Goal: Task Accomplishment & Management: Manage account settings

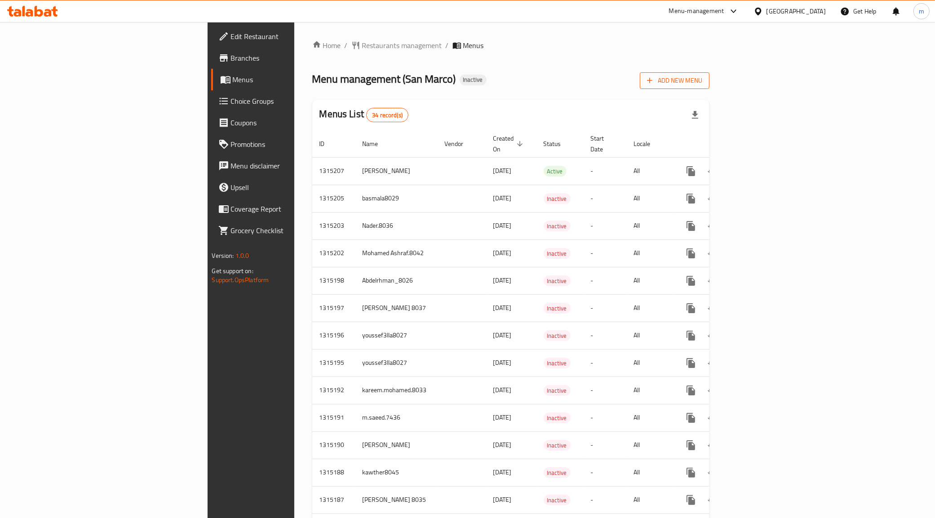
click at [702, 84] on span "Add New Menu" at bounding box center [674, 80] width 55 height 11
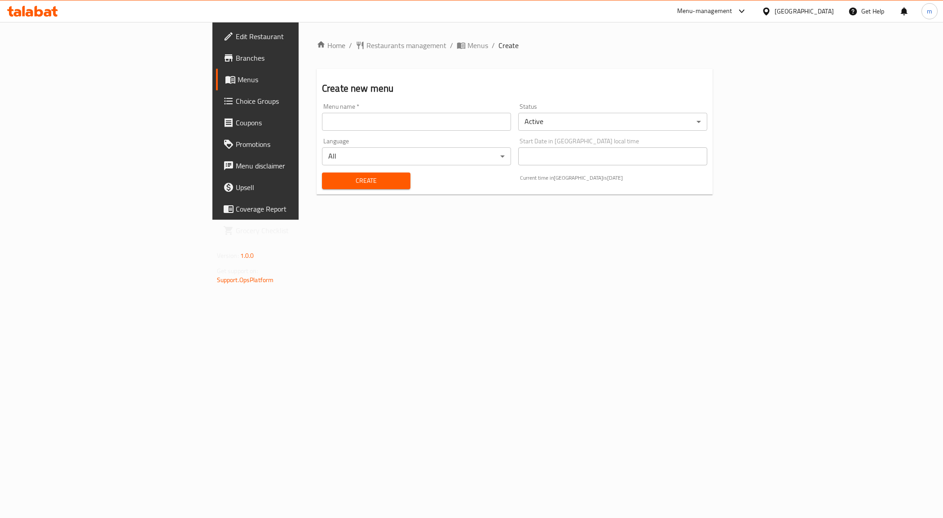
click at [322, 121] on input "text" at bounding box center [416, 122] width 189 height 18
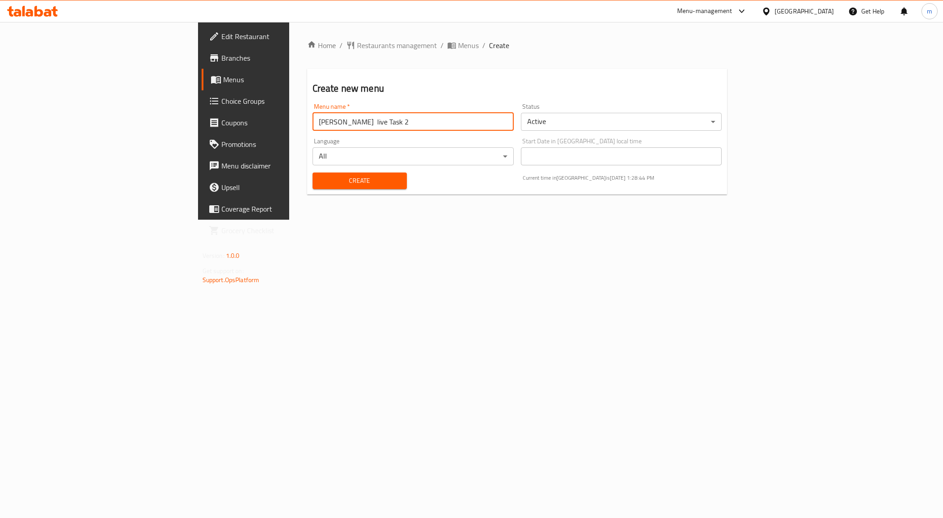
drag, startPoint x: 302, startPoint y: 123, endPoint x: 293, endPoint y: 119, distance: 9.7
click at [313, 119] on input "[PERSON_NAME] live Task 2" at bounding box center [413, 122] width 201 height 18
type input "[PERSON_NAME] live Task 3"
click at [289, 220] on div "Home / Restaurants management / Menus / Create Create new menu Menu name   * [P…" at bounding box center [517, 121] width 456 height 198
click at [331, 178] on span "Create" at bounding box center [360, 180] width 80 height 11
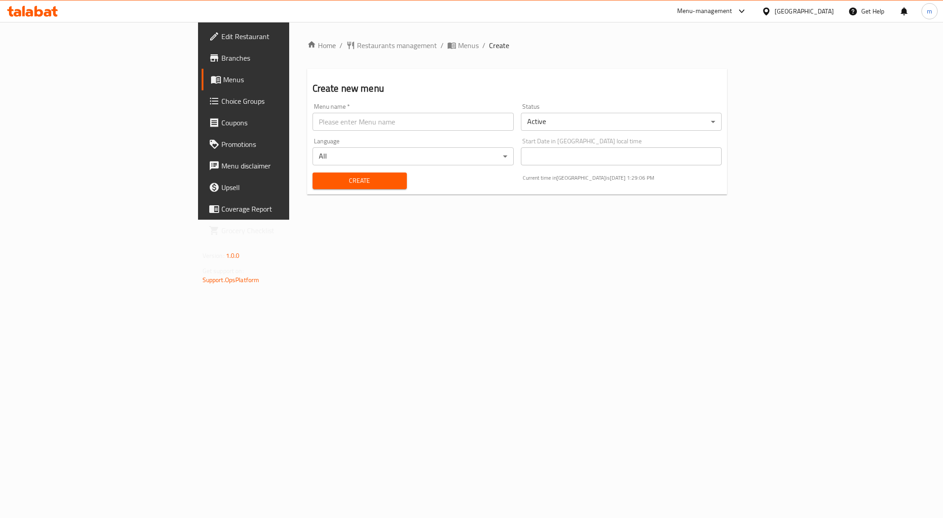
click at [223, 79] on span "Menus" at bounding box center [285, 79] width 125 height 11
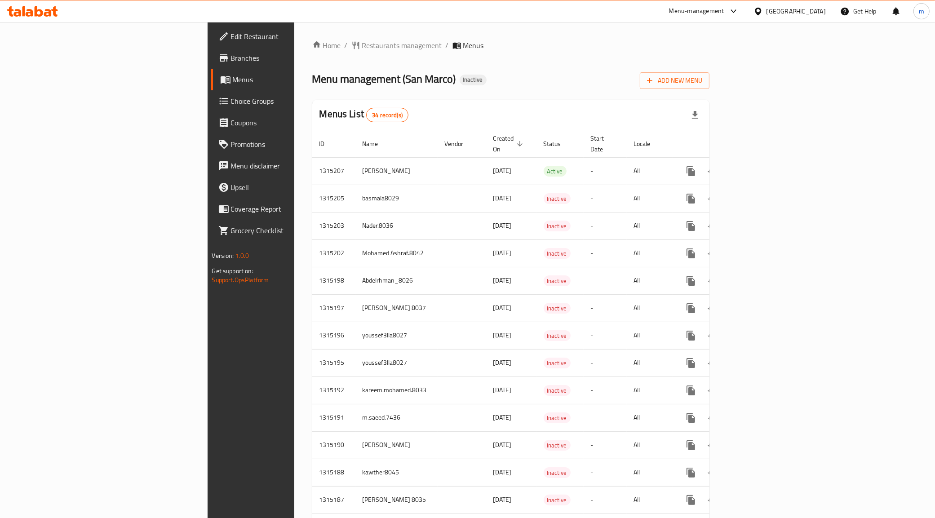
click at [233, 75] on span "Menus" at bounding box center [295, 79] width 124 height 11
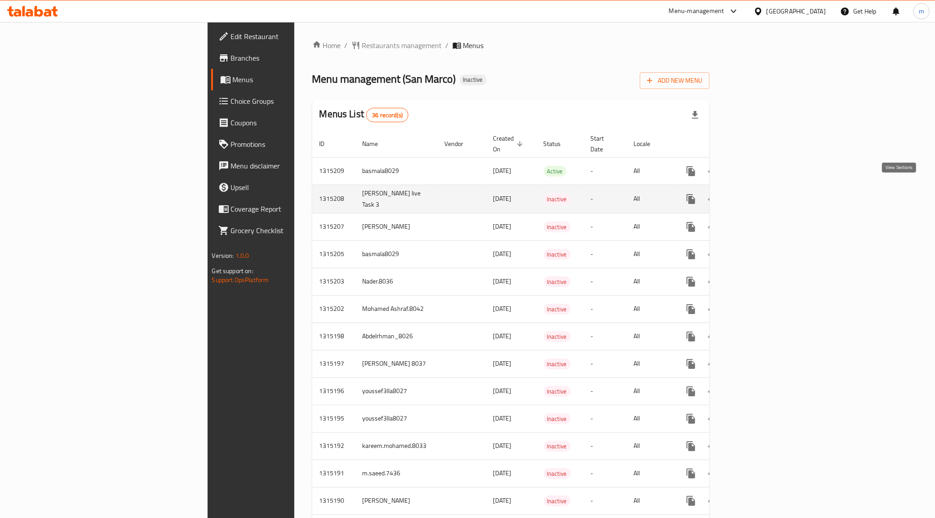
click at [761, 194] on icon "enhanced table" at bounding box center [755, 199] width 11 height 11
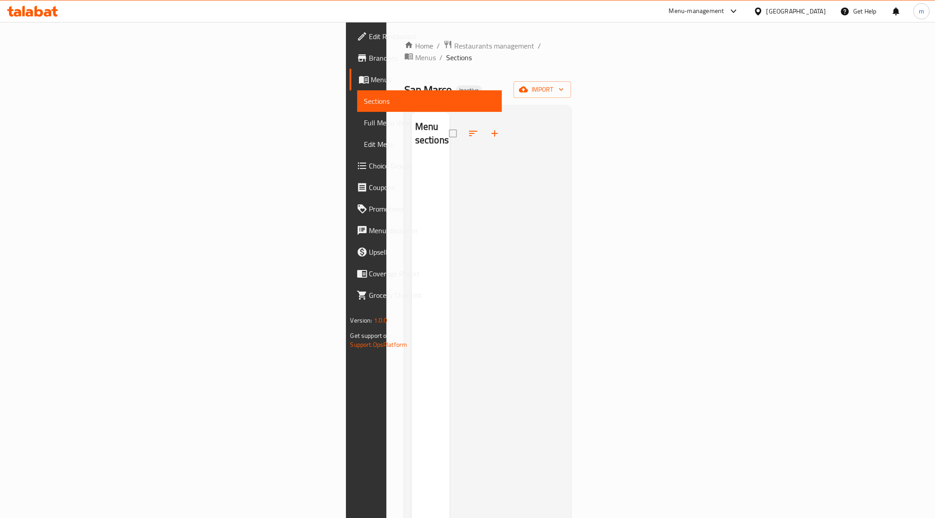
click at [571, 68] on div "Home / Restaurants management / Menus / Sections San Marco Inactive import Menu…" at bounding box center [487, 338] width 167 height 597
click at [571, 81] on button "import" at bounding box center [541, 89] width 57 height 17
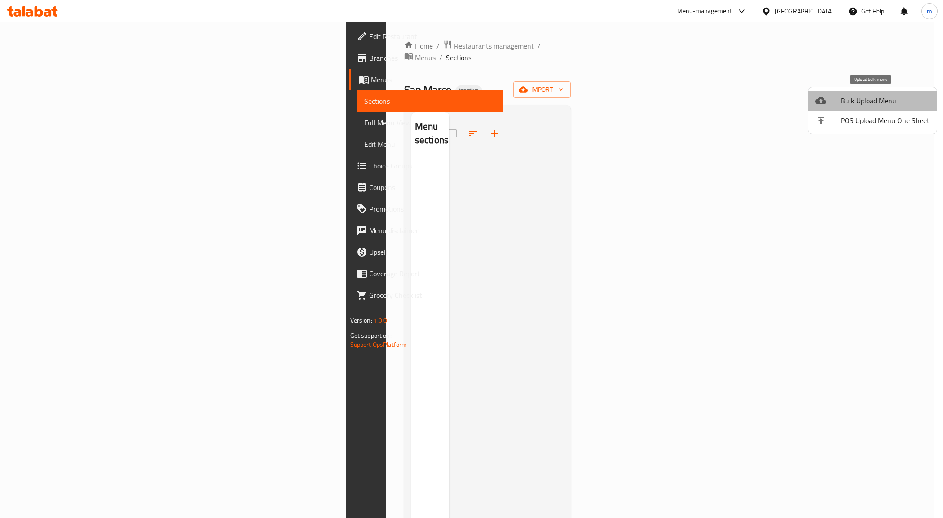
click at [898, 103] on span "Bulk Upload Menu" at bounding box center [885, 100] width 89 height 11
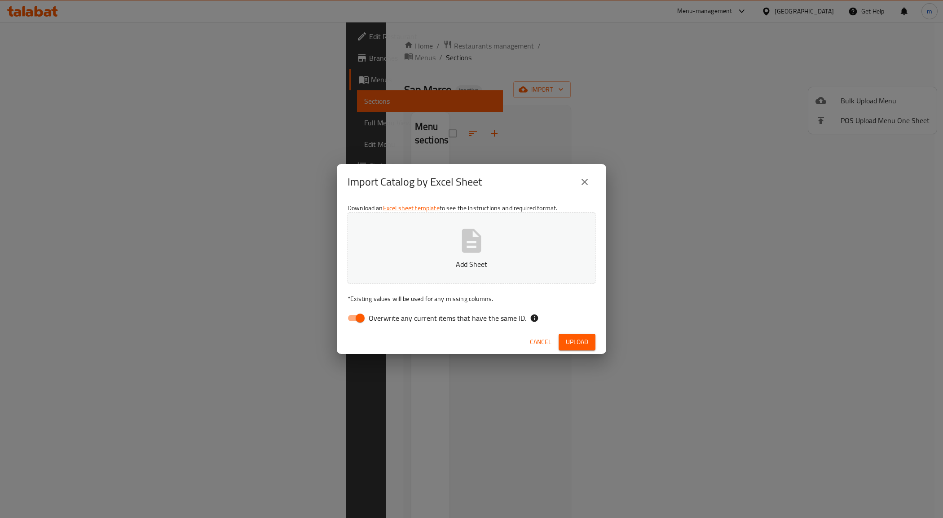
click at [477, 242] on icon "button" at bounding box center [471, 241] width 19 height 24
click at [580, 344] on span "Upload" at bounding box center [577, 341] width 22 height 11
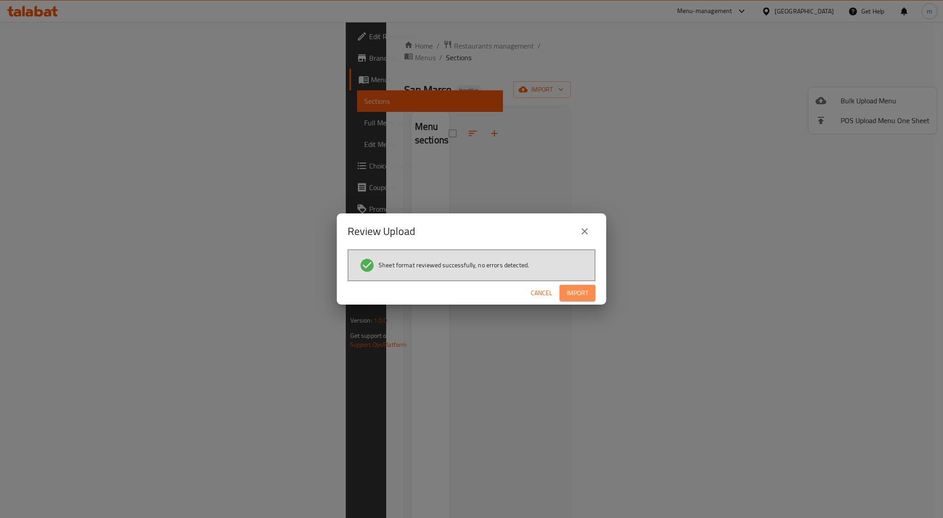
click at [582, 293] on span "Import" at bounding box center [578, 292] width 22 height 11
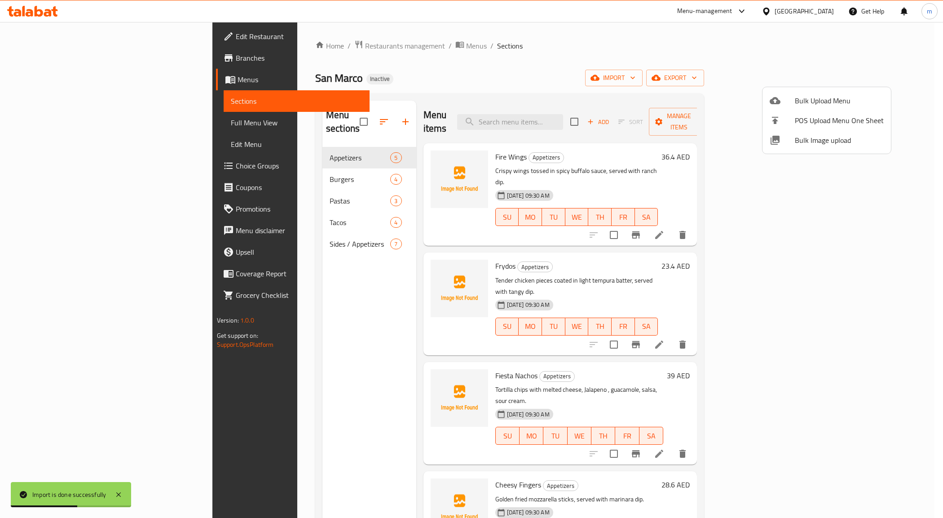
click at [577, 221] on div at bounding box center [471, 259] width 943 height 518
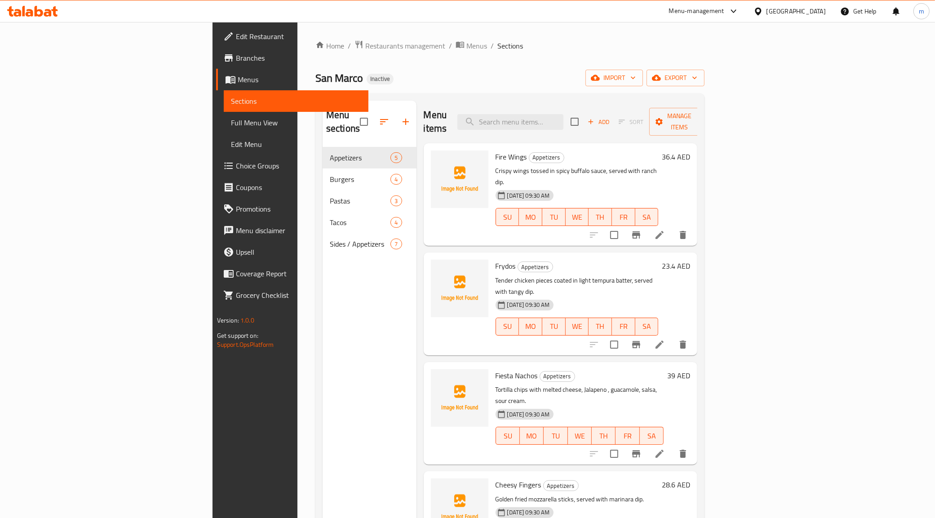
click at [322, 345] on div "Menu sections Appetizers 5 Burgers 4 Pastas 3 Tacos 4 Sides / Appetizers 7" at bounding box center [369, 360] width 94 height 518
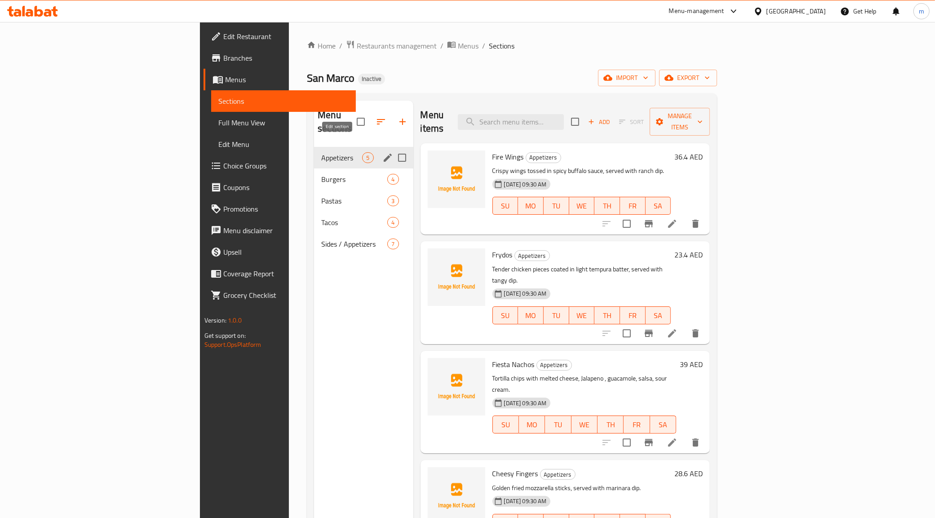
click at [382, 152] on icon "edit" at bounding box center [387, 157] width 11 height 11
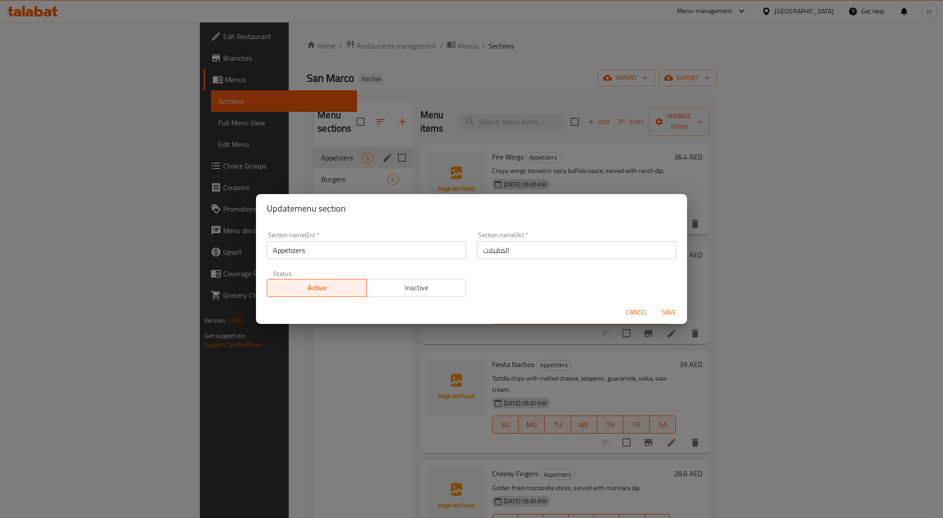
drag, startPoint x: 209, startPoint y: 273, endPoint x: 213, endPoint y: 266, distance: 7.9
click at [210, 273] on div "Update menu section Section name(En)   * Appetizers Section name(En) * Section …" at bounding box center [471, 259] width 943 height 518
click at [228, 228] on div "Update menu section Section name(En)   * Appetizers Section name(En) * Section …" at bounding box center [471, 259] width 943 height 518
click at [631, 309] on span "Cancel" at bounding box center [637, 312] width 22 height 11
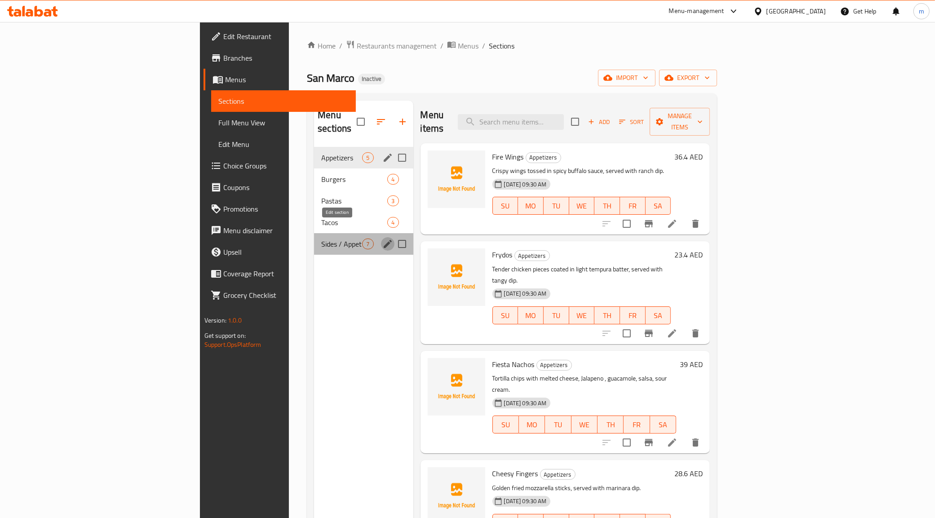
click at [382, 238] on icon "edit" at bounding box center [387, 243] width 11 height 11
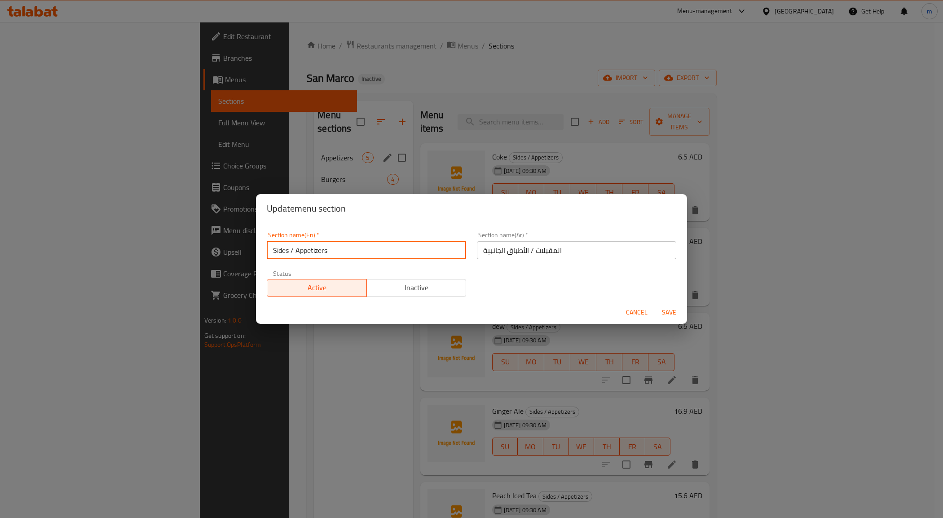
drag, startPoint x: 346, startPoint y: 248, endPoint x: 257, endPoint y: 243, distance: 89.5
click at [257, 243] on div "Section name(En)   * Sides / Appetizers Section name(En) * Section name(Ar)   *…" at bounding box center [471, 262] width 431 height 78
type input "Drinks"
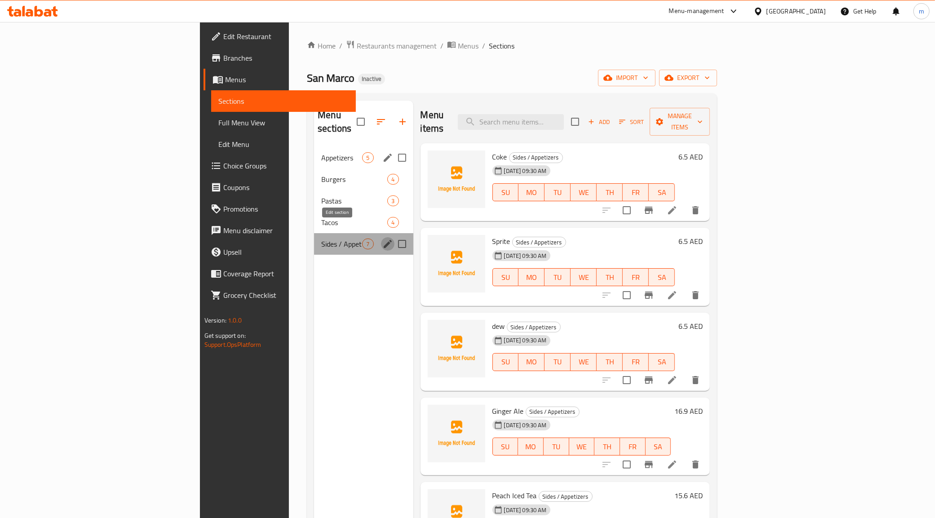
click at [384, 240] on icon "edit" at bounding box center [388, 244] width 8 height 8
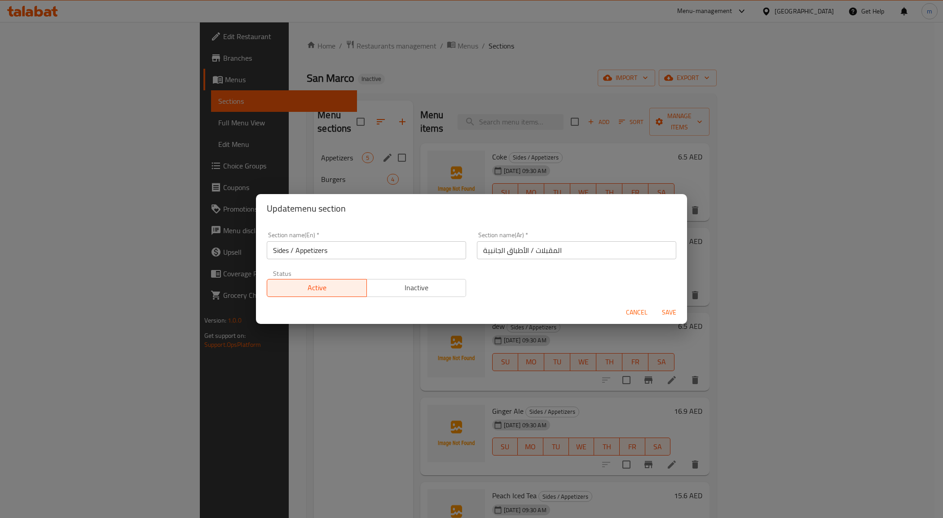
click at [360, 255] on input "Sides / Appetizers" at bounding box center [366, 250] width 199 height 18
type input "D"
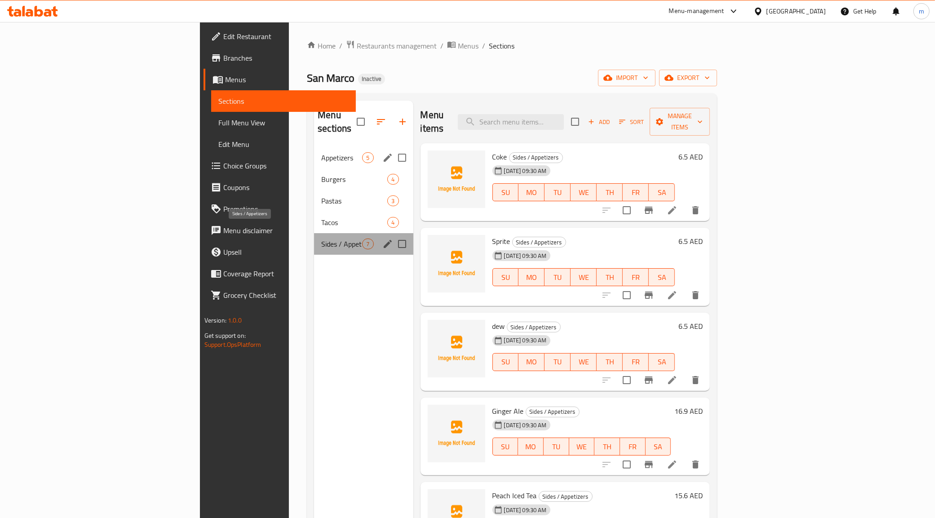
click at [321, 238] on span "Sides / Appetizers" at bounding box center [341, 243] width 41 height 11
click at [384, 240] on icon "edit" at bounding box center [388, 244] width 8 height 8
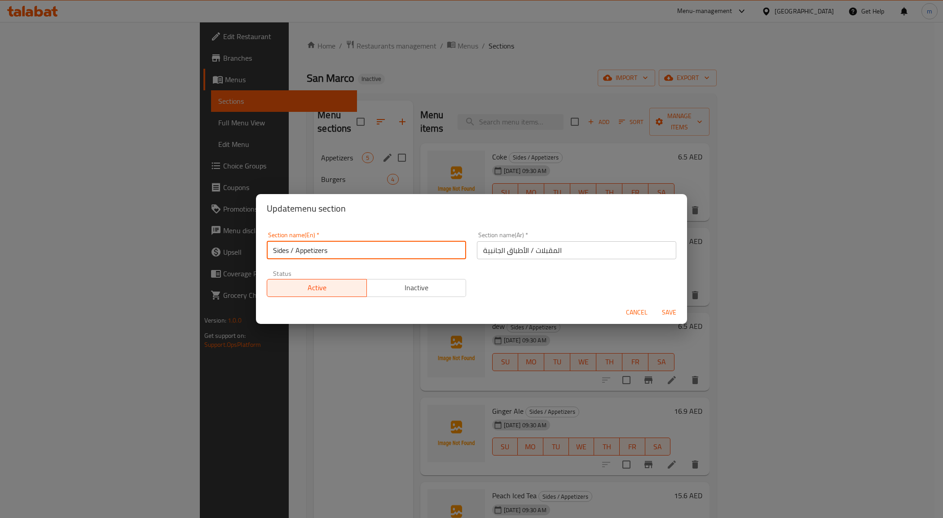
click at [353, 248] on input "Sides / Appetizers" at bounding box center [366, 250] width 199 height 18
click at [350, 252] on input "Sides / Appetizers" at bounding box center [366, 250] width 199 height 18
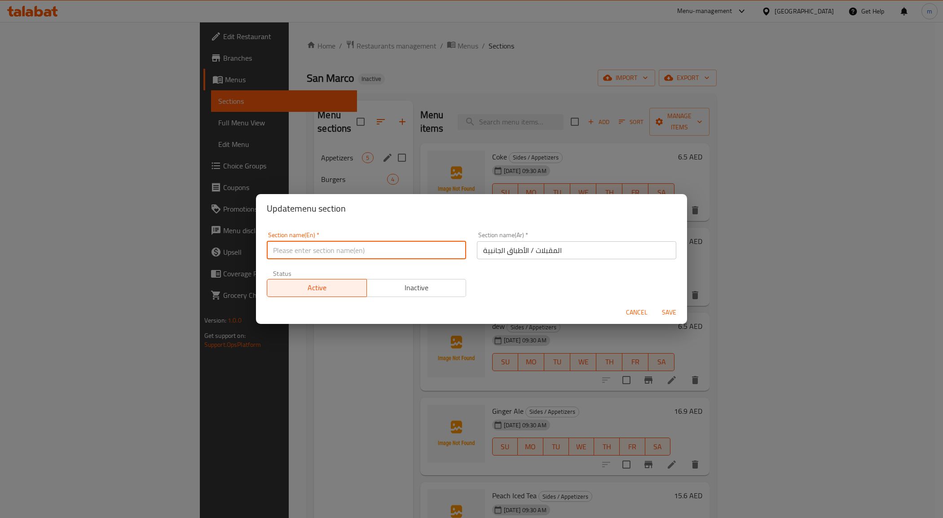
type input "D"
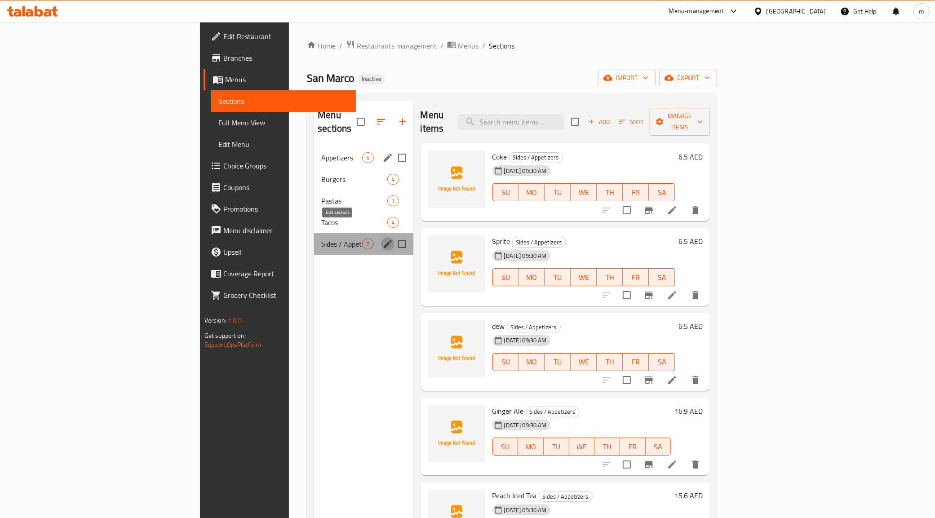
click at [382, 238] on icon "edit" at bounding box center [387, 243] width 11 height 11
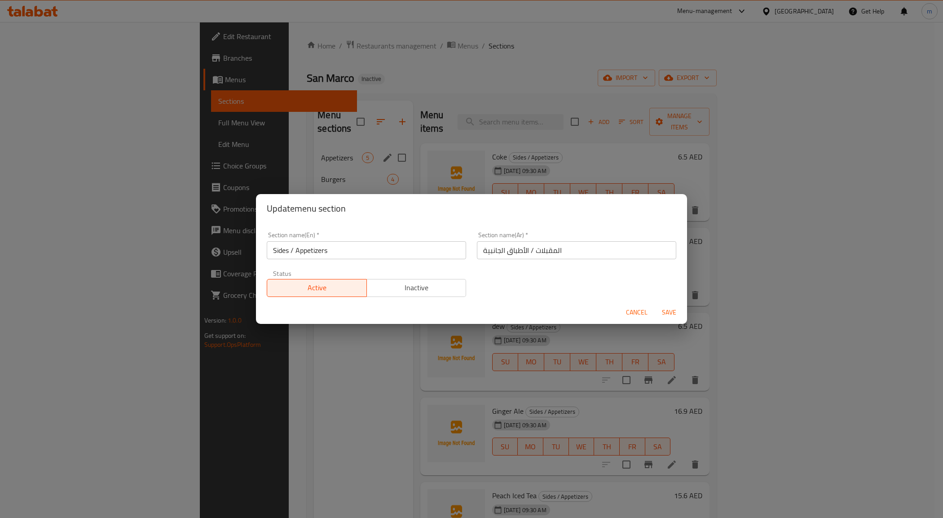
click at [317, 243] on input "Sides / Appetizers" at bounding box center [366, 250] width 199 height 18
click at [319, 248] on input "Sides / Appetizers" at bounding box center [366, 250] width 199 height 18
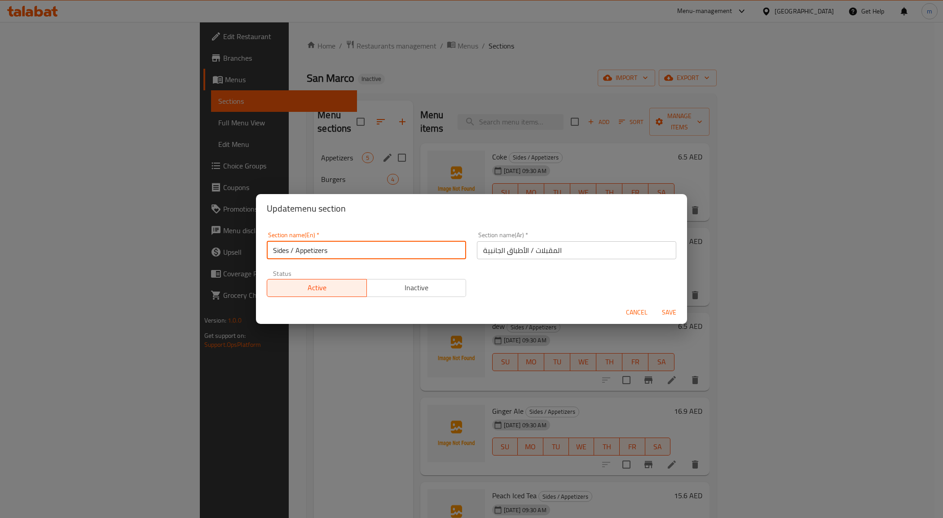
type input "D"
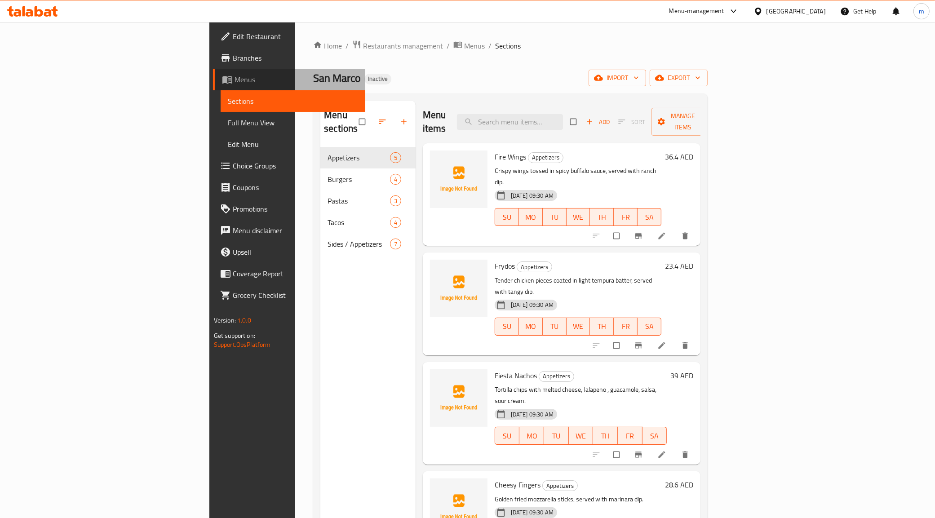
click at [234, 74] on span "Menus" at bounding box center [296, 79] width 124 height 11
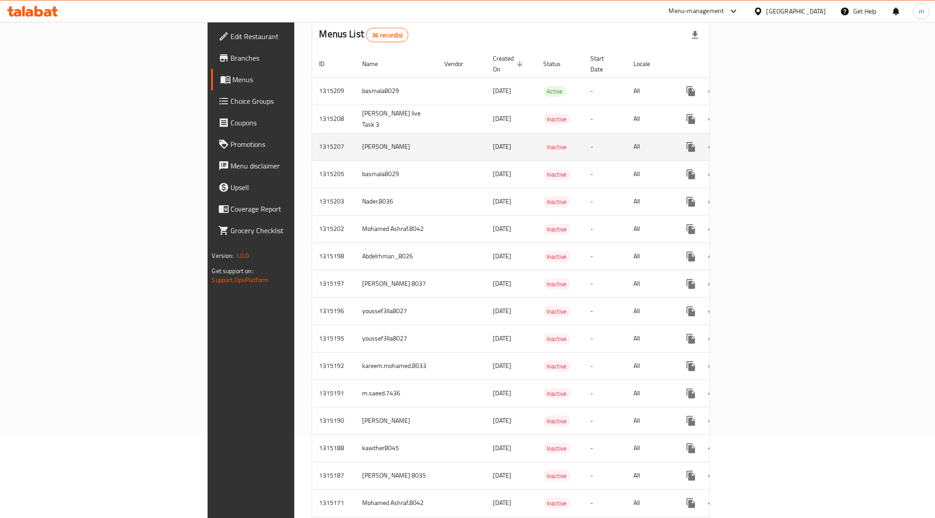
scroll to position [56, 0]
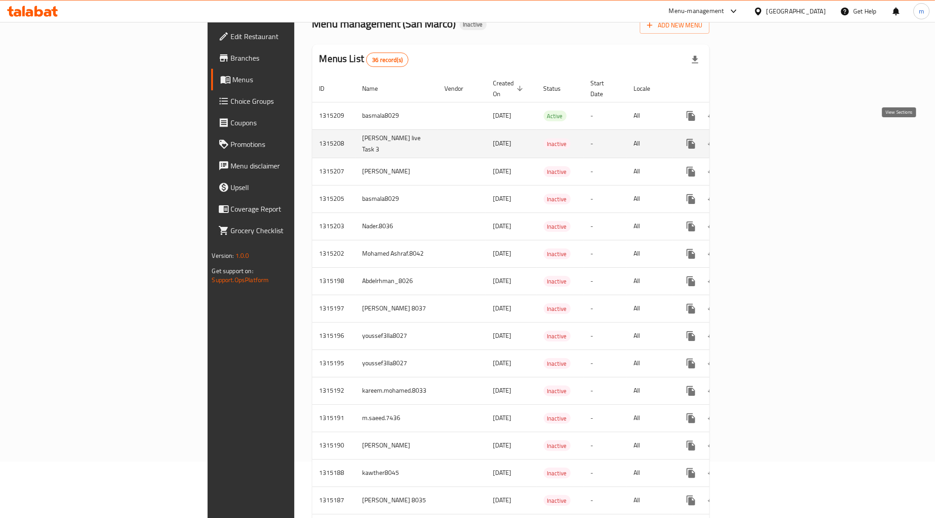
click at [761, 138] on icon "enhanced table" at bounding box center [755, 143] width 11 height 11
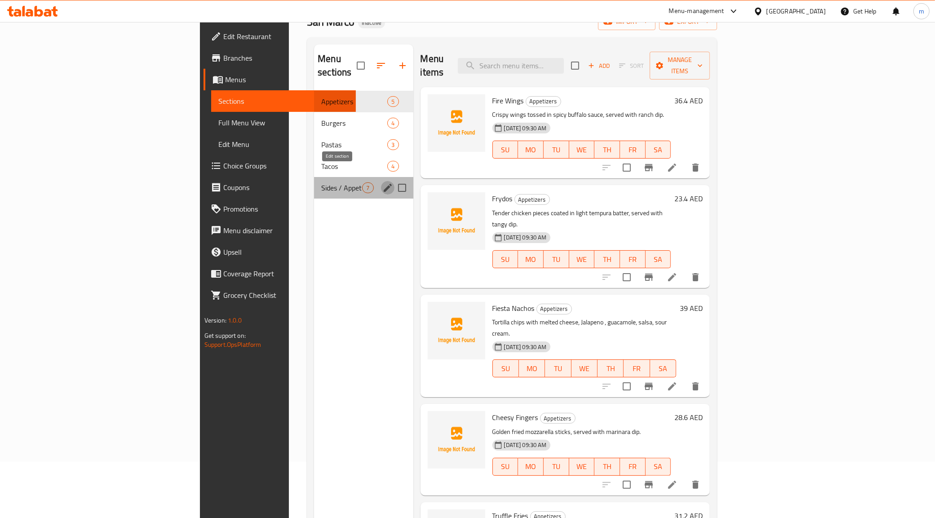
click at [382, 182] on icon "edit" at bounding box center [387, 187] width 11 height 11
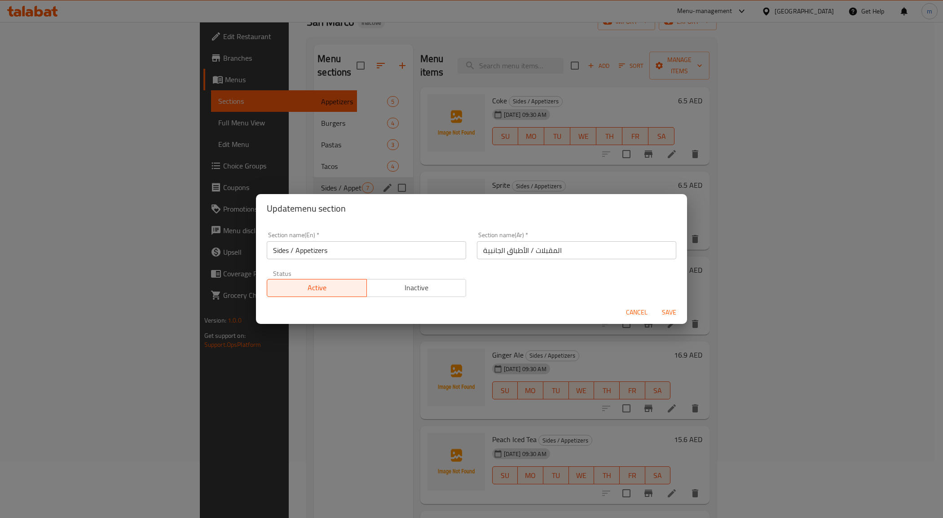
click at [365, 255] on input "Sides / Appetizers" at bounding box center [366, 250] width 199 height 18
type input "D"
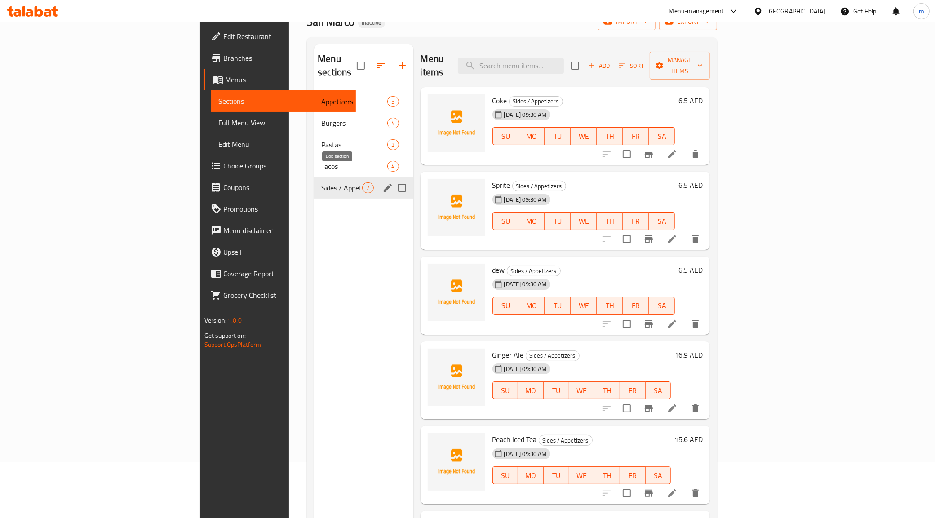
click at [384, 184] on icon "edit" at bounding box center [388, 188] width 8 height 8
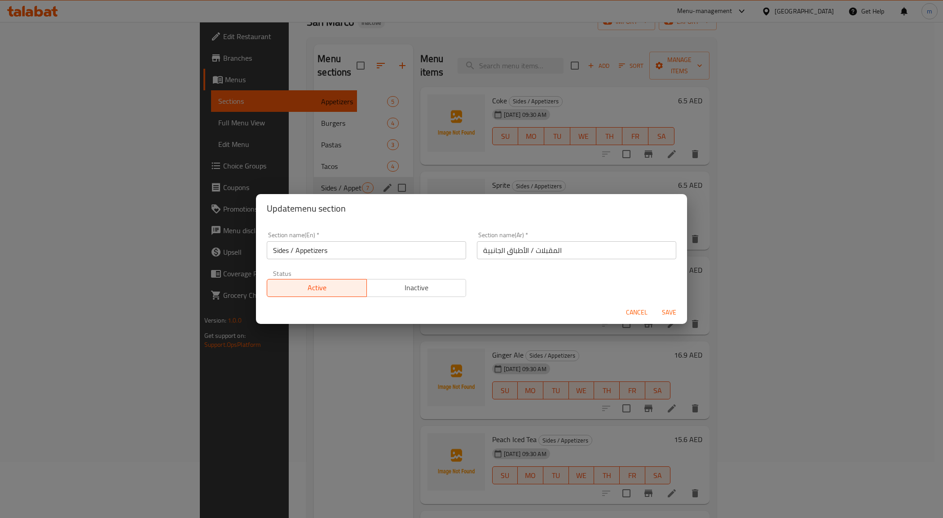
click at [320, 252] on input "Sides / Appetizers" at bounding box center [366, 250] width 199 height 18
type input "S"
type input "d"
type input "Drinks"
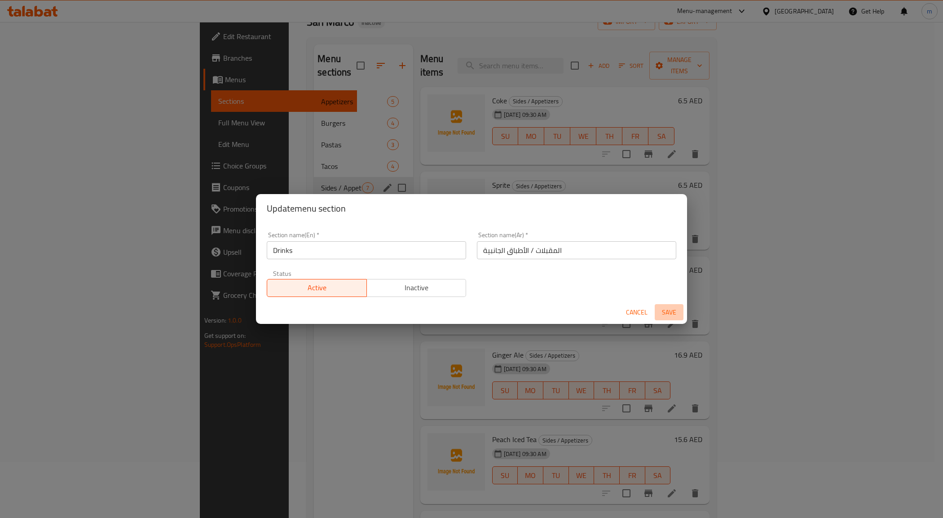
click at [667, 308] on span "Save" at bounding box center [669, 312] width 22 height 11
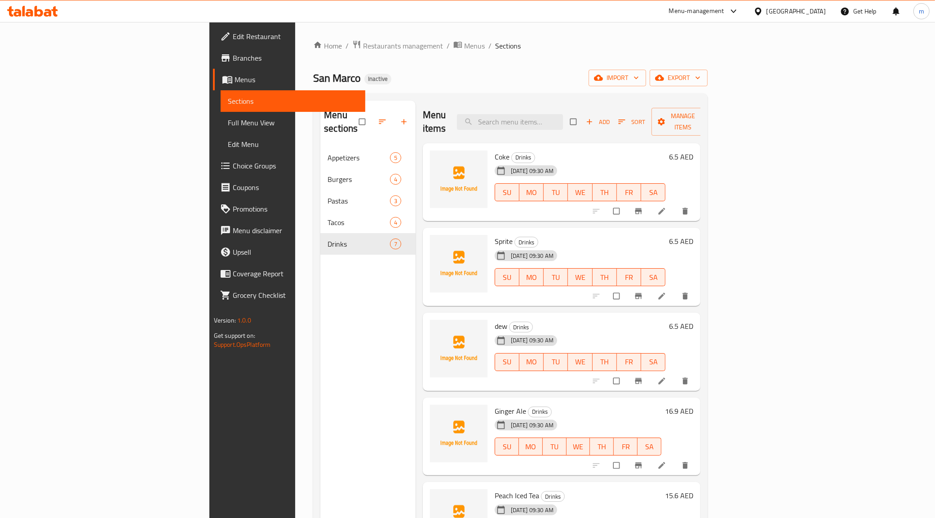
click at [320, 297] on div "Menu sections Appetizers 5 Burgers 4 Pastas 3 Tacos 4 Drinks 7" at bounding box center [367, 360] width 95 height 518
click at [234, 77] on span "Menus" at bounding box center [296, 79] width 124 height 11
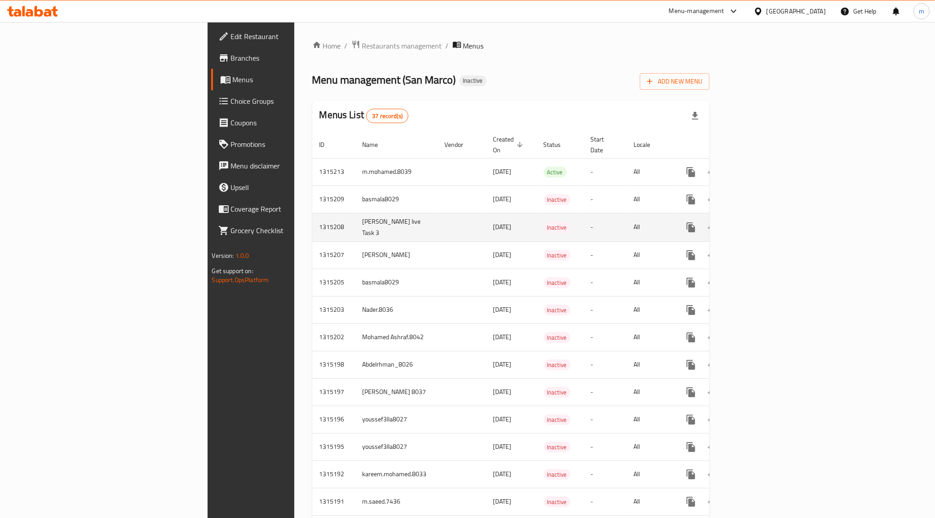
click at [437, 222] on td "enhanced table" at bounding box center [461, 227] width 49 height 28
click at [761, 222] on icon "enhanced table" at bounding box center [755, 227] width 11 height 11
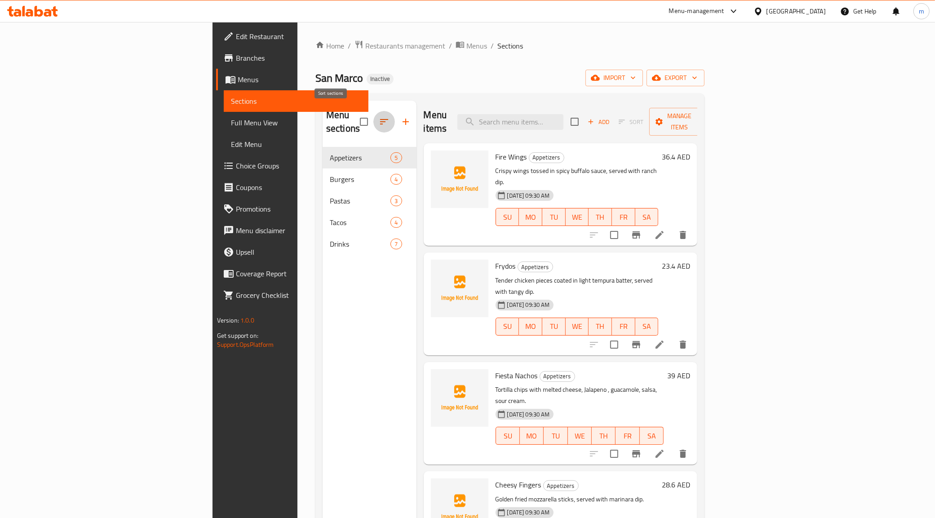
click at [379, 116] on icon "button" at bounding box center [384, 121] width 11 height 11
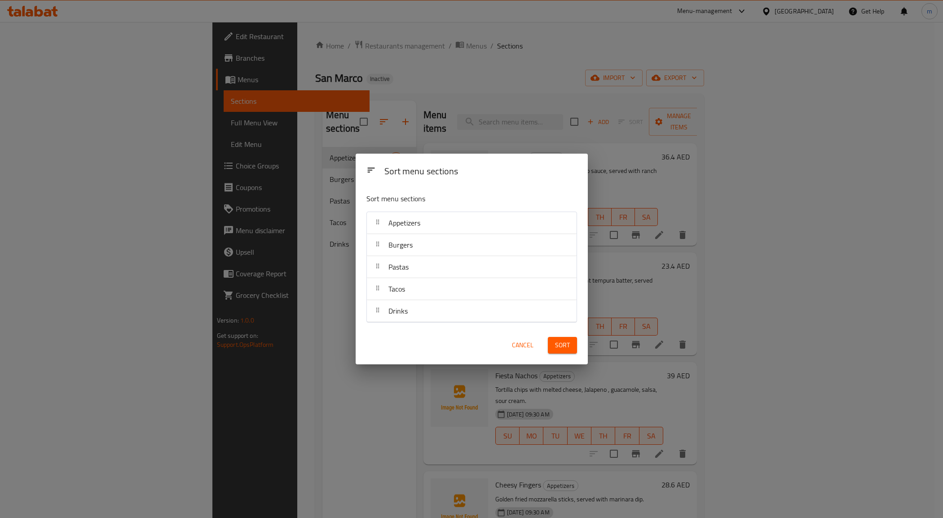
click at [362, 72] on div "Sort menu sections Sort menu sections Appetizers Burgers Pastas Tacos Drinks Ca…" at bounding box center [471, 259] width 943 height 518
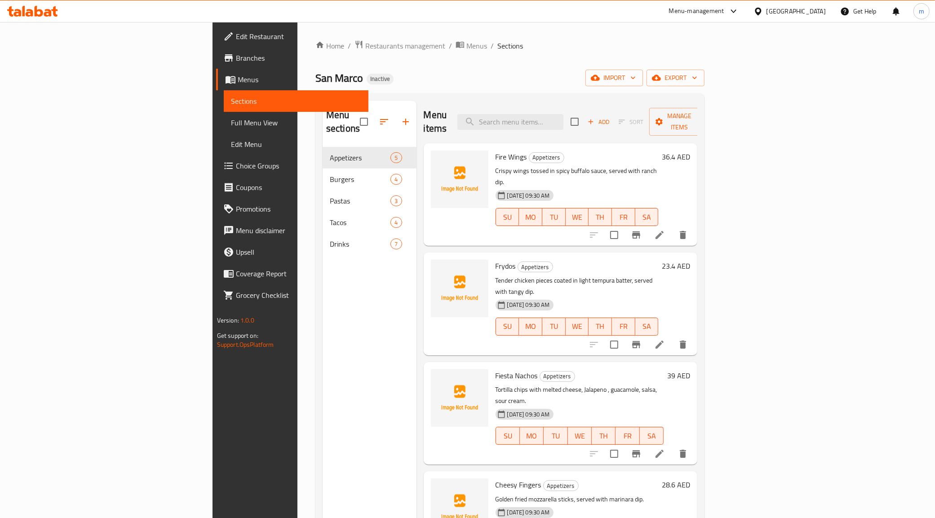
click at [231, 122] on span "Full Menu View" at bounding box center [296, 122] width 131 height 11
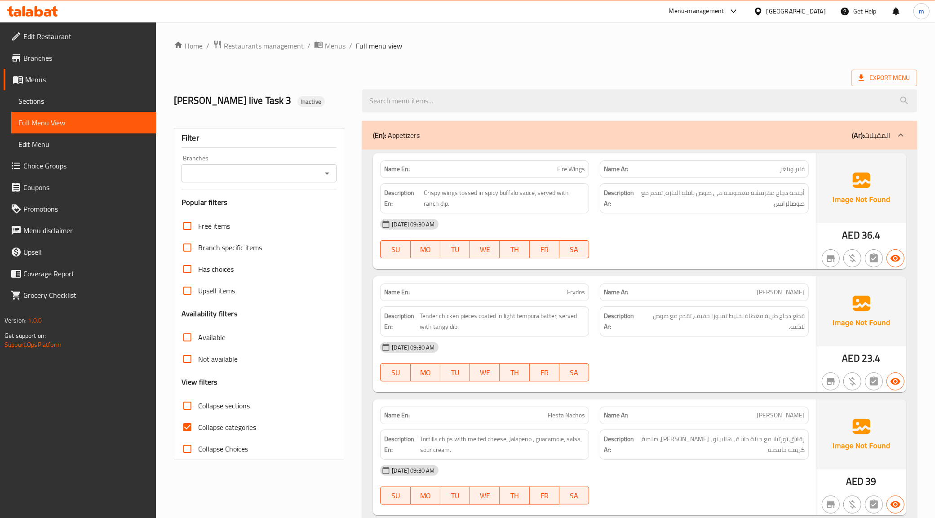
click at [187, 425] on input "Collapse categories" at bounding box center [188, 427] width 22 height 22
checkbox input "false"
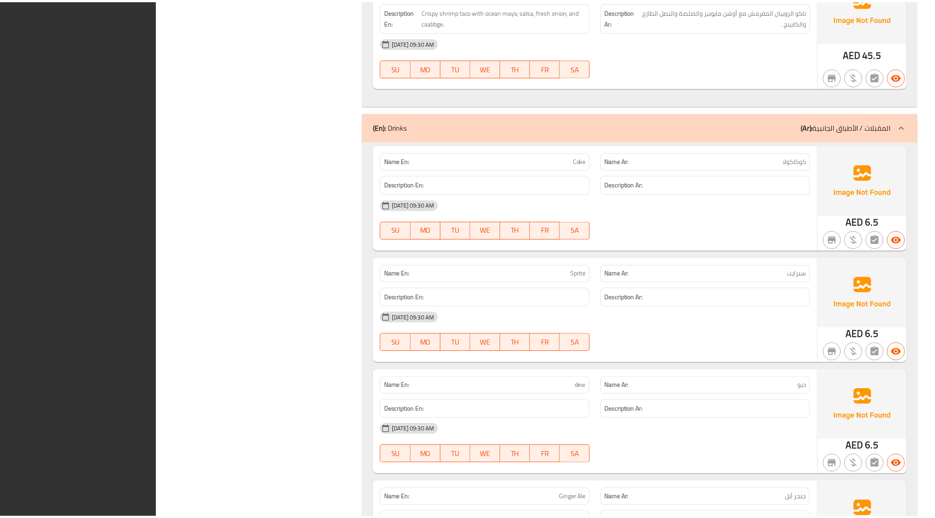
scroll to position [2561, 0]
